Goal: Find specific page/section: Locate a particular part of the current website

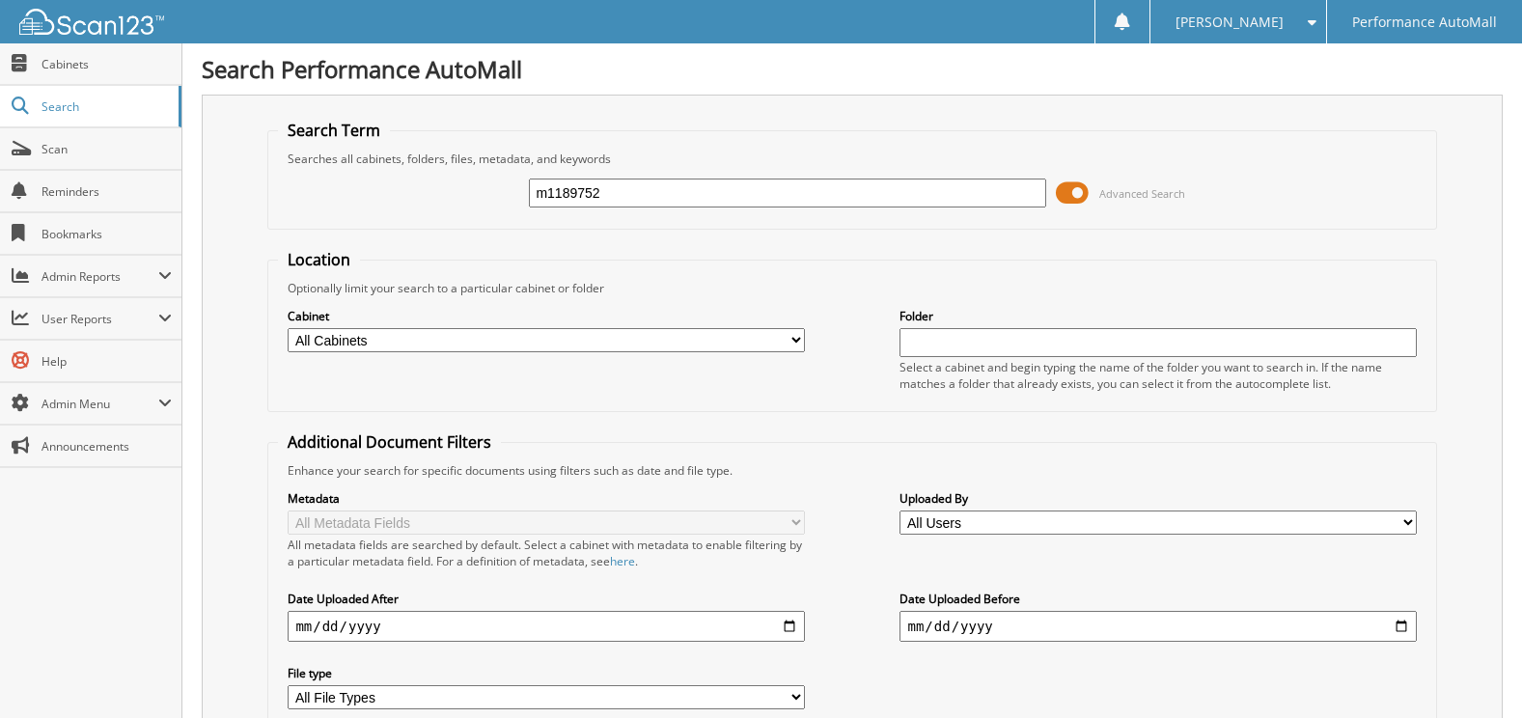
type input "m1189752"
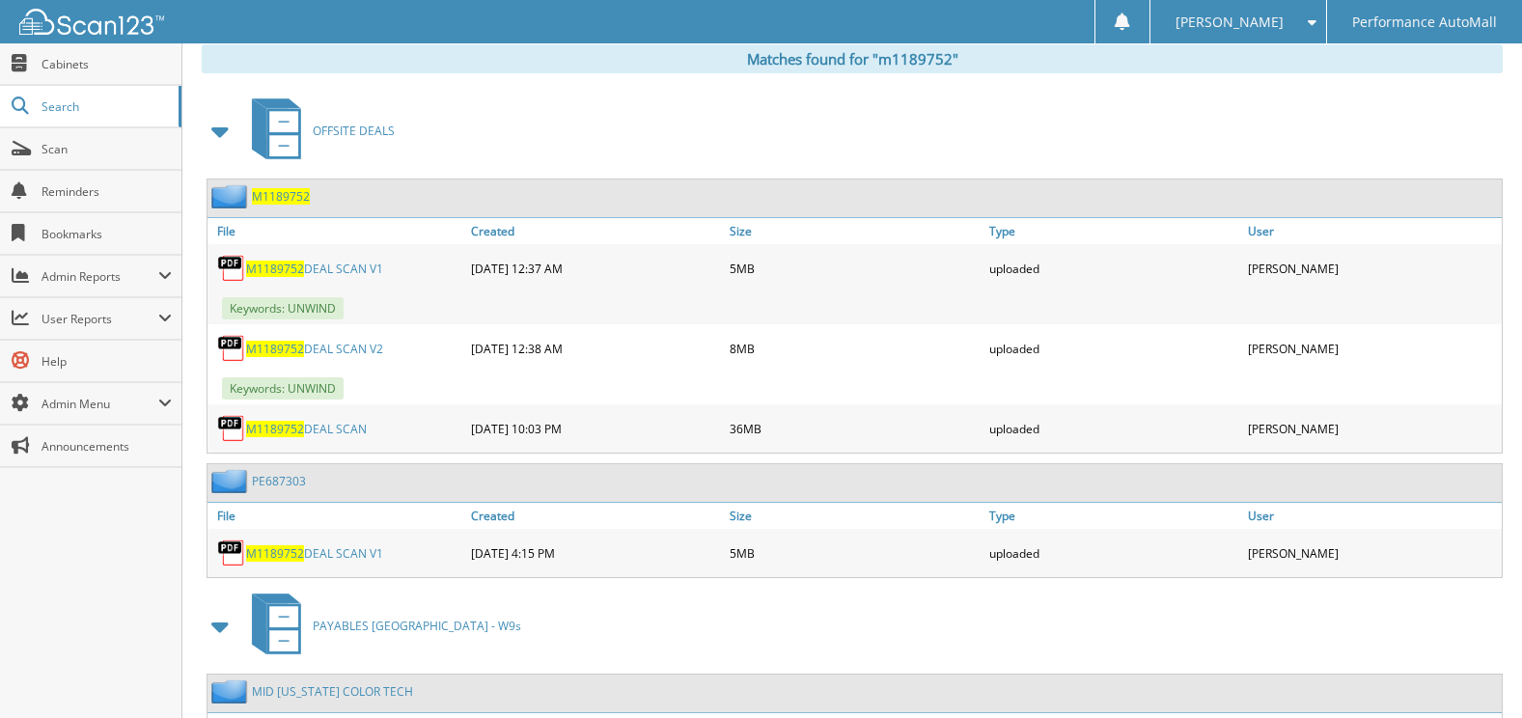
scroll to position [869, 0]
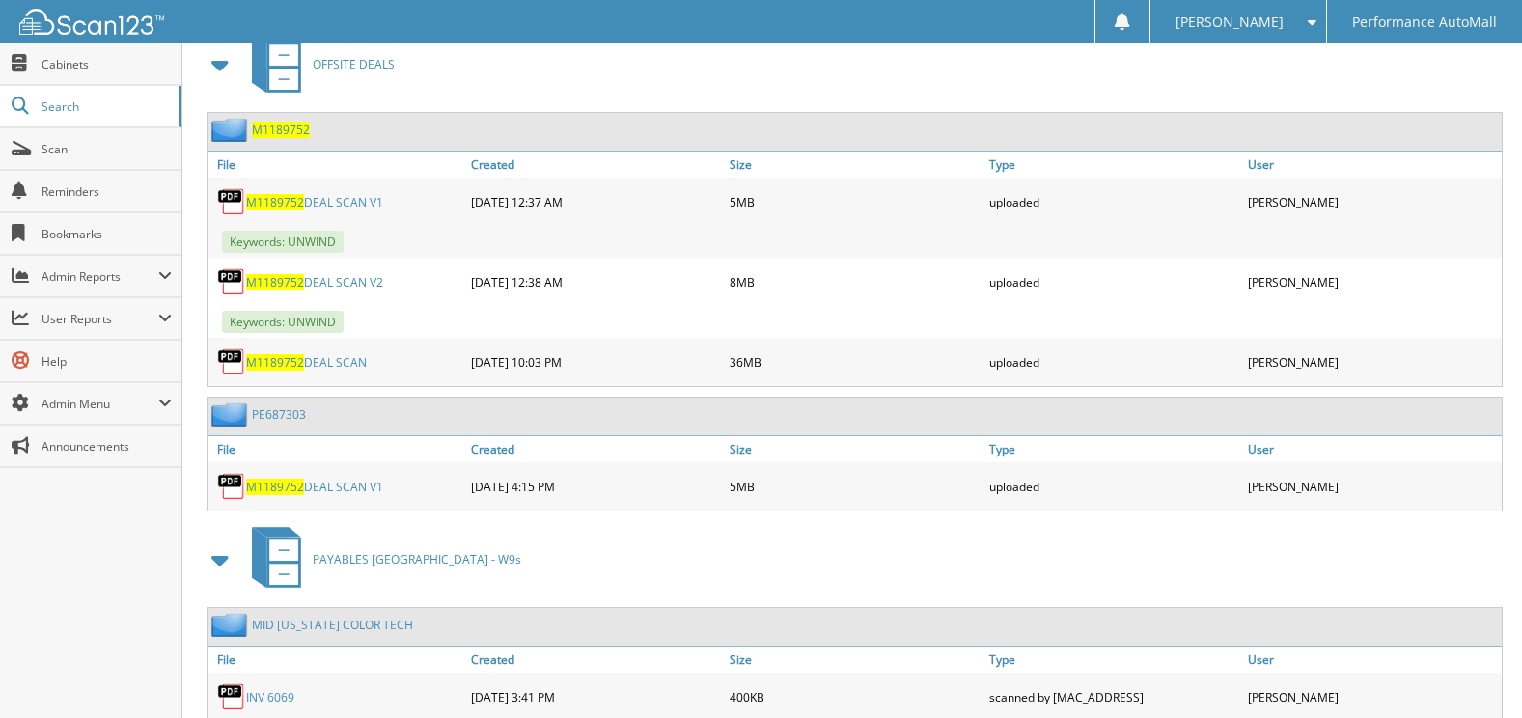
click at [336, 195] on link "M1189752 DEAL SCAN V1" at bounding box center [314, 202] width 137 height 16
click at [301, 363] on span "M1189752" at bounding box center [275, 362] width 58 height 16
click at [334, 202] on link "M1189752 DEAL SCAN V1" at bounding box center [314, 202] width 137 height 16
